Goal: Information Seeking & Learning: Learn about a topic

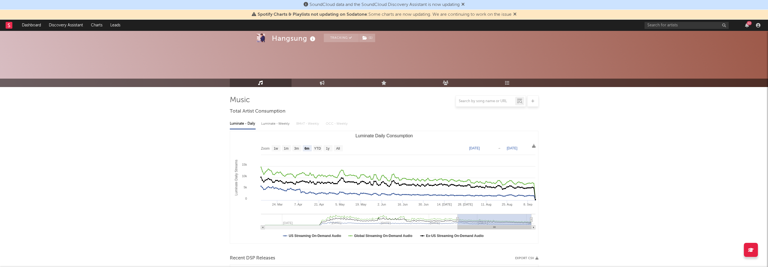
select select "6m"
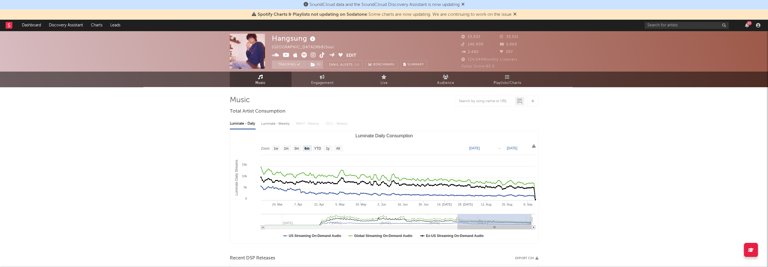
click at [322, 56] on icon at bounding box center [322, 55] width 5 height 6
click at [323, 55] on icon at bounding box center [322, 55] width 5 height 6
click at [278, 56] on icon at bounding box center [275, 55] width 7 height 6
click at [334, 78] on link "Engagement" at bounding box center [323, 79] width 62 height 15
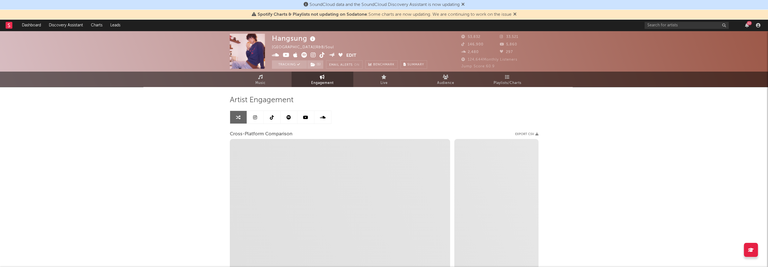
select select "1w"
click at [277, 121] on link at bounding box center [272, 117] width 17 height 13
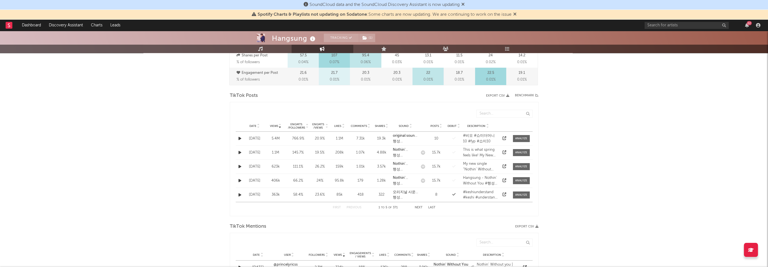
scroll to position [281, 0]
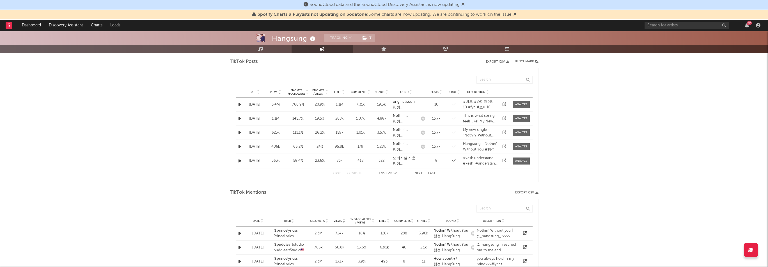
select select "6m"
click at [407, 106] on div "행성 HangSung" at bounding box center [405, 108] width 25 height 6
click at [381, 92] on span "Shares" at bounding box center [380, 91] width 10 height 3
click at [275, 91] on span "Views" at bounding box center [274, 91] width 8 height 3
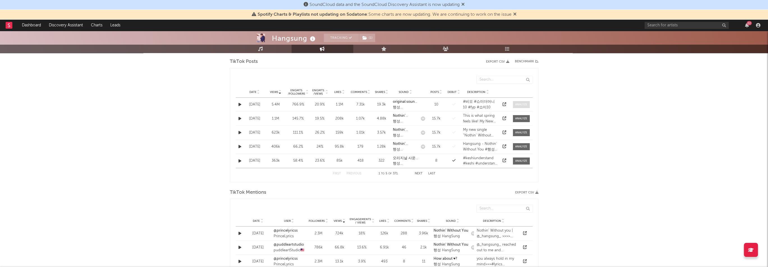
click at [524, 102] on div at bounding box center [521, 104] width 12 height 4
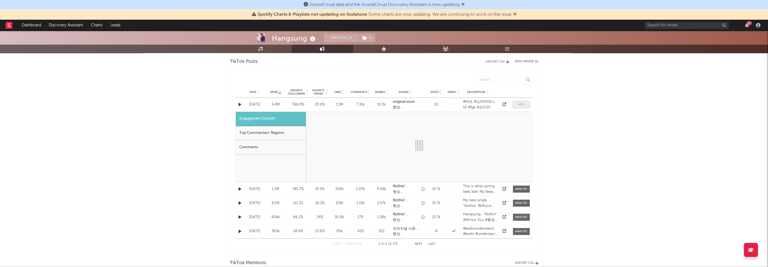
select select "1w"
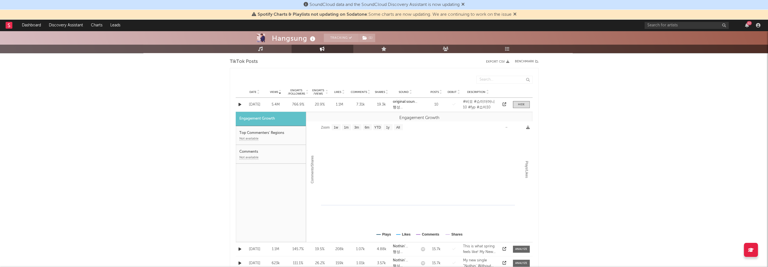
click at [504, 103] on icon at bounding box center [505, 104] width 4 height 4
click at [526, 103] on span at bounding box center [521, 104] width 17 height 7
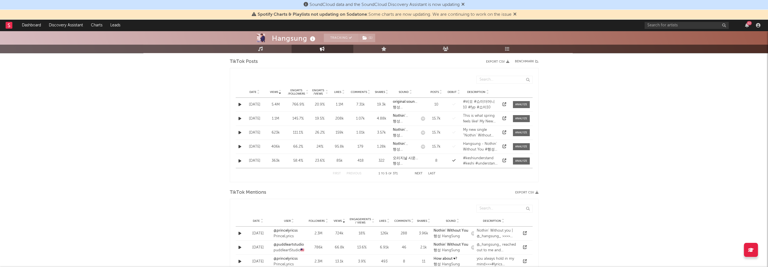
click at [258, 92] on icon at bounding box center [258, 93] width 3 height 2
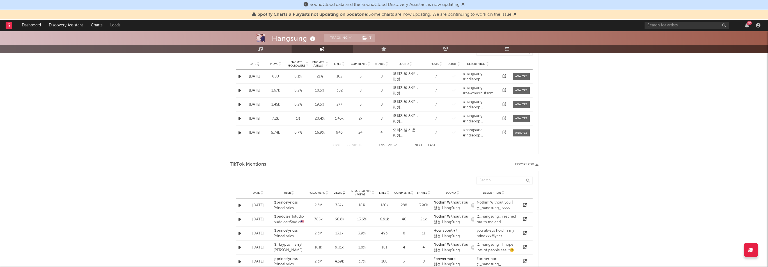
click at [258, 194] on span "Date" at bounding box center [256, 192] width 7 height 3
click at [525, 204] on icon at bounding box center [525, 205] width 4 height 4
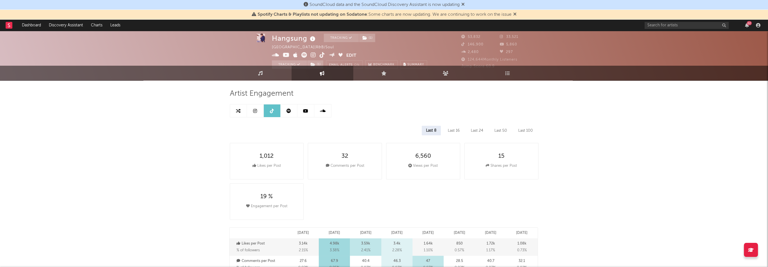
scroll to position [0, 0]
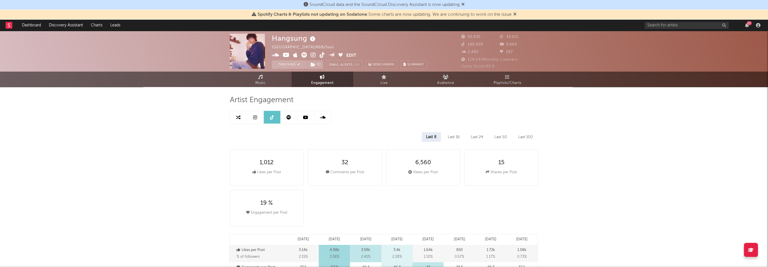
click at [293, 119] on link at bounding box center [289, 117] width 17 height 13
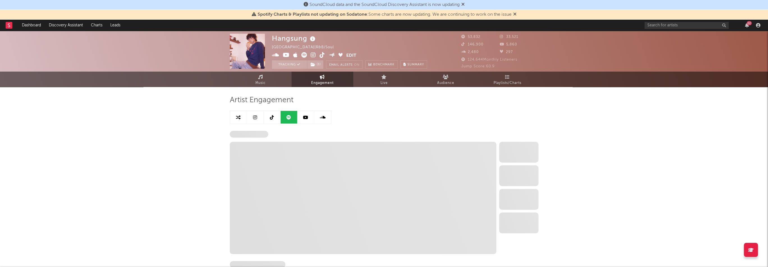
select select "6m"
select select "1w"
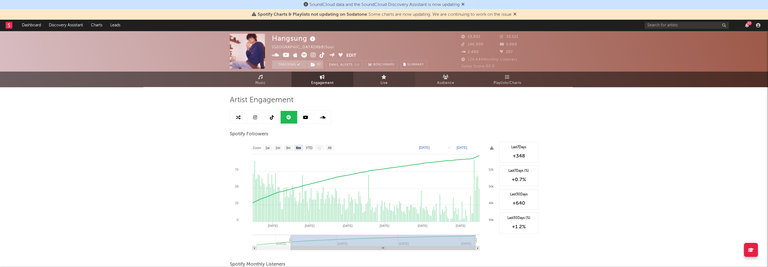
click at [393, 79] on link "Live" at bounding box center [384, 79] width 62 height 15
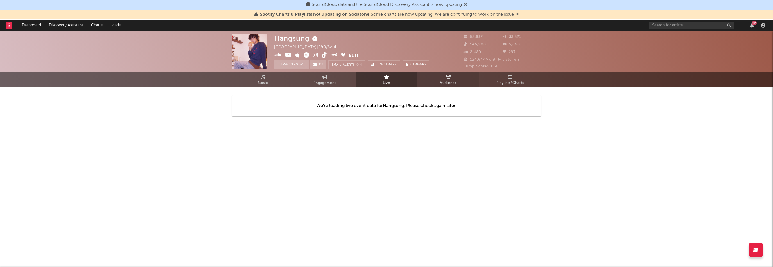
click at [435, 83] on link "Audience" at bounding box center [448, 79] width 62 height 15
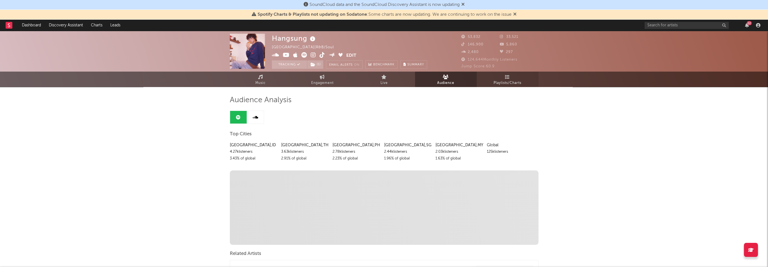
click at [518, 78] on link "Playlists/Charts" at bounding box center [508, 79] width 62 height 15
